Goal: Information Seeking & Learning: Learn about a topic

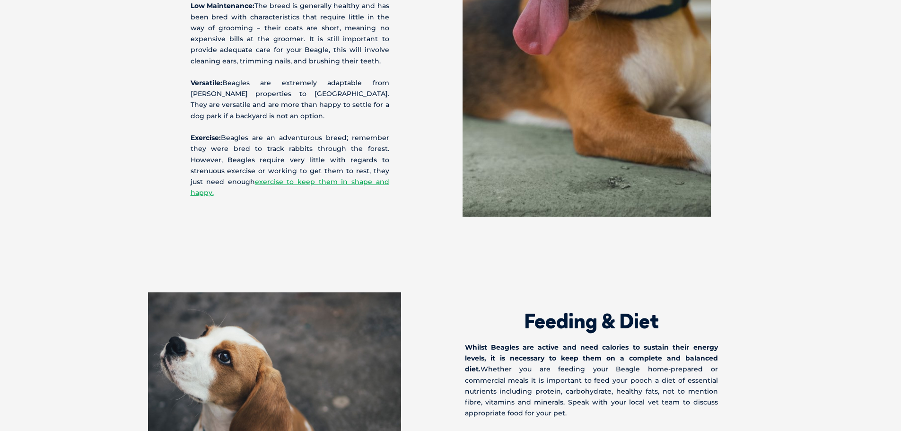
scroll to position [2223, 0]
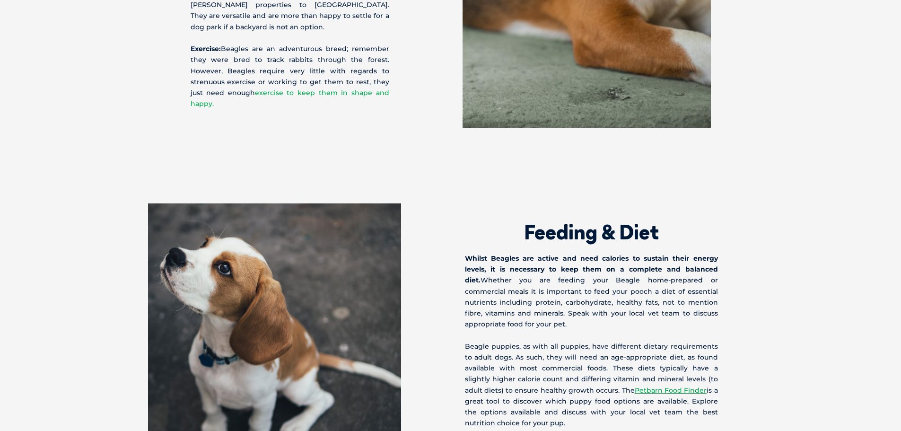
click at [332, 92] on link "exercise to keep them in shape and happy." at bounding box center [290, 97] width 199 height 19
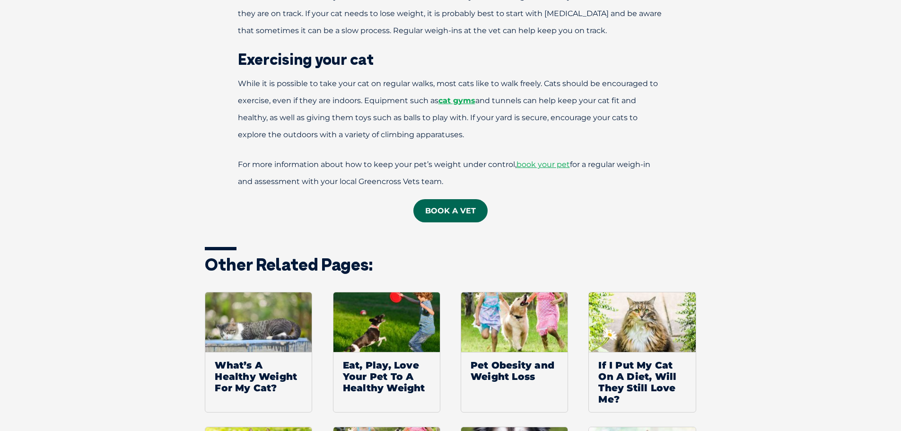
scroll to position [1608, 0]
